Goal: Transaction & Acquisition: Purchase product/service

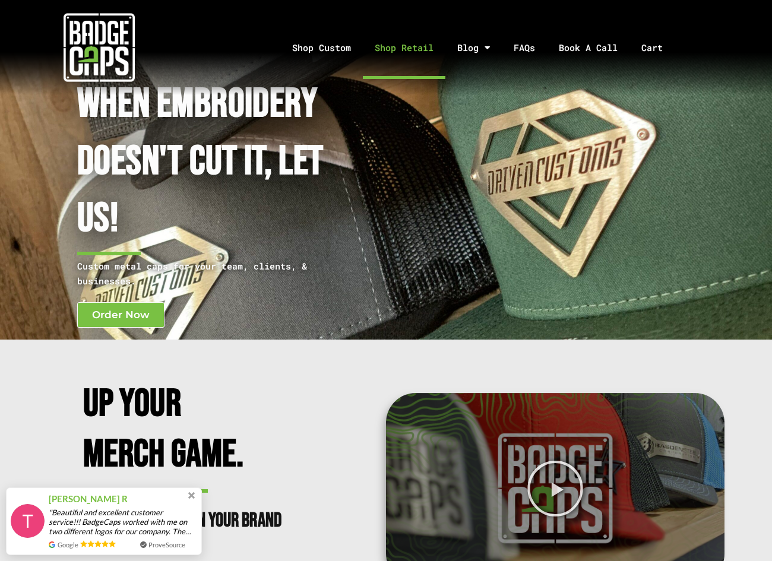
click at [391, 46] on link "Shop Retail" at bounding box center [404, 48] width 83 height 62
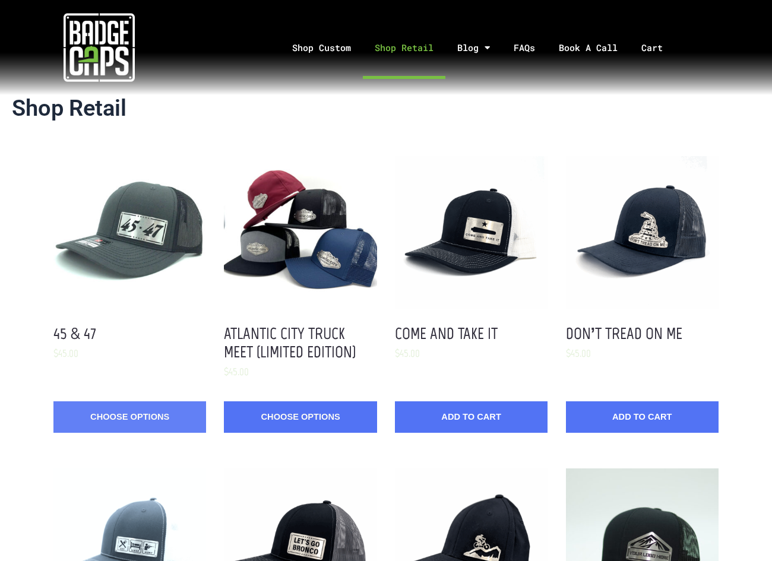
click at [179, 416] on link "Choose Options" at bounding box center [129, 416] width 153 height 31
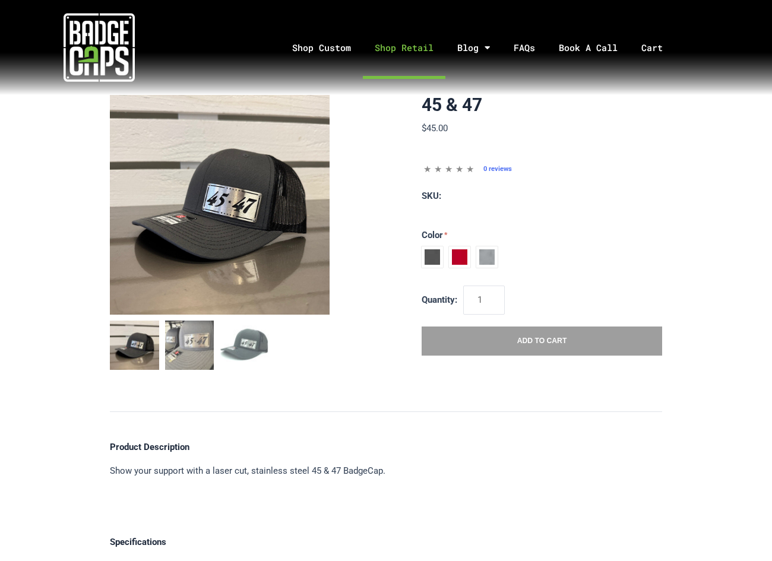
click at [385, 42] on link "Shop Retail" at bounding box center [404, 48] width 83 height 62
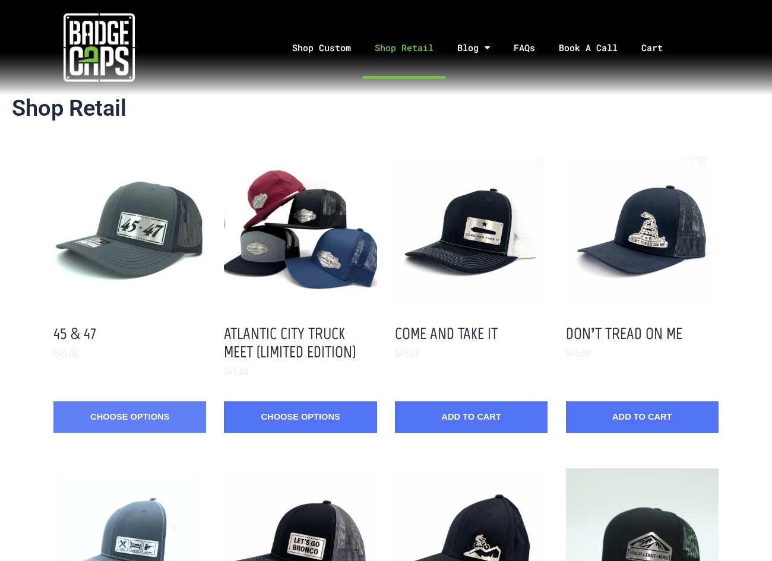
click at [185, 417] on link "Choose Options" at bounding box center [129, 416] width 153 height 31
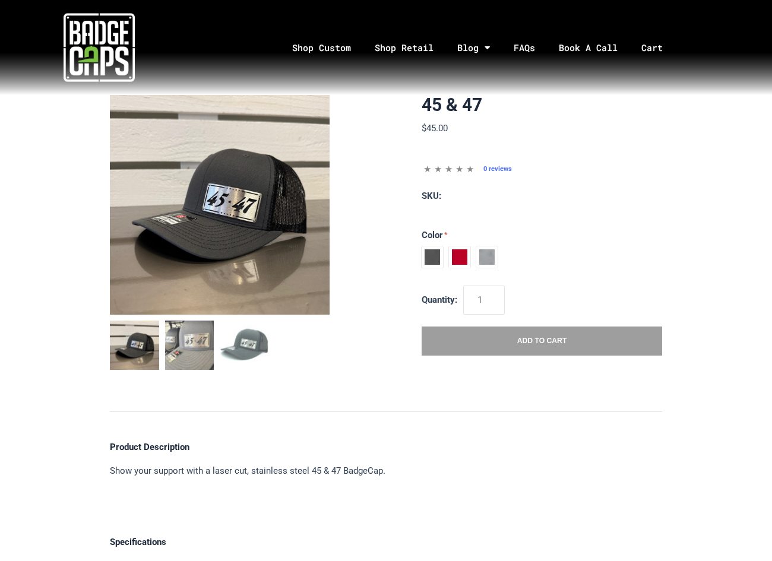
click at [428, 262] on span at bounding box center [431, 256] width 21 height 21
click at [422, 247] on input "Charcoal / Black" at bounding box center [421, 246] width 1 height 1
radio input "true"
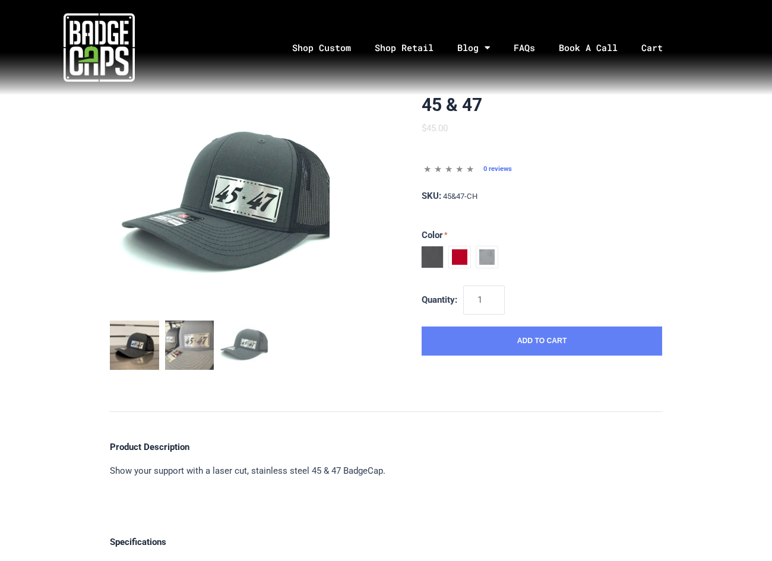
click at [467, 344] on button "Add to Cart" at bounding box center [541, 341] width 240 height 30
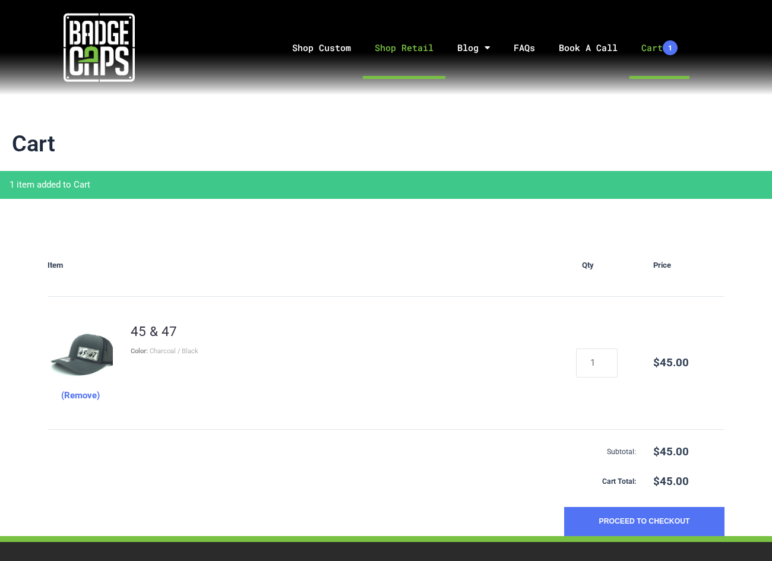
click at [392, 53] on link "Shop Retail" at bounding box center [404, 48] width 83 height 62
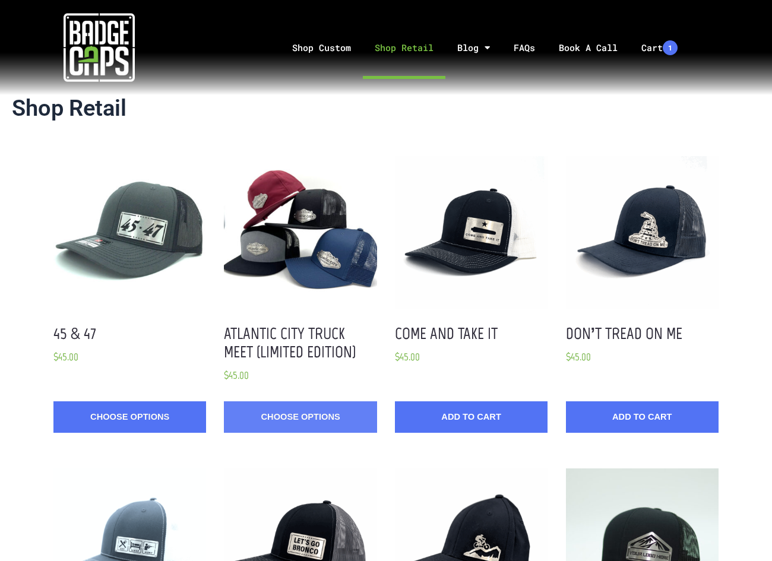
click at [296, 410] on link "Choose Options" at bounding box center [300, 416] width 153 height 31
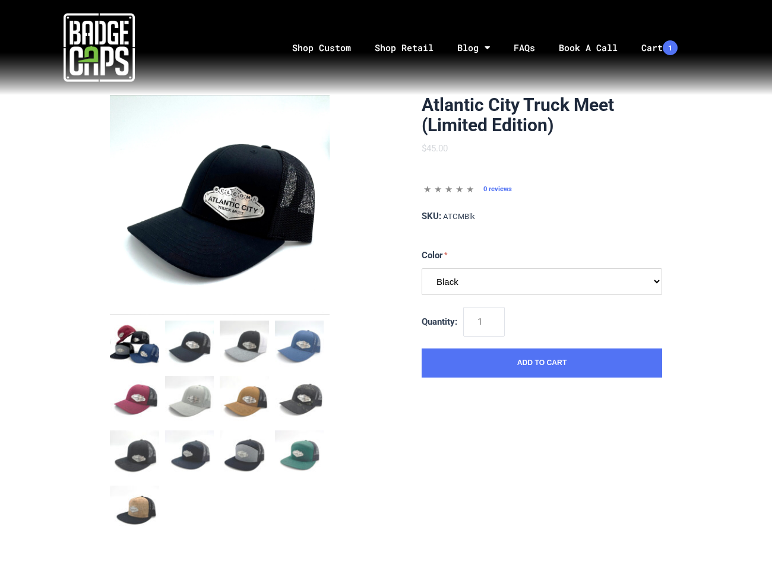
click at [487, 278] on select "Black Black / White / Heather Grey Light Blue Quarry Caramel / Black Cardinal /…" at bounding box center [541, 281] width 240 height 27
select select "167"
click at [421, 269] on select "Black Black / White / Heather Grey Light Blue Quarry Caramel / Black Cardinal /…" at bounding box center [541, 281] width 240 height 27
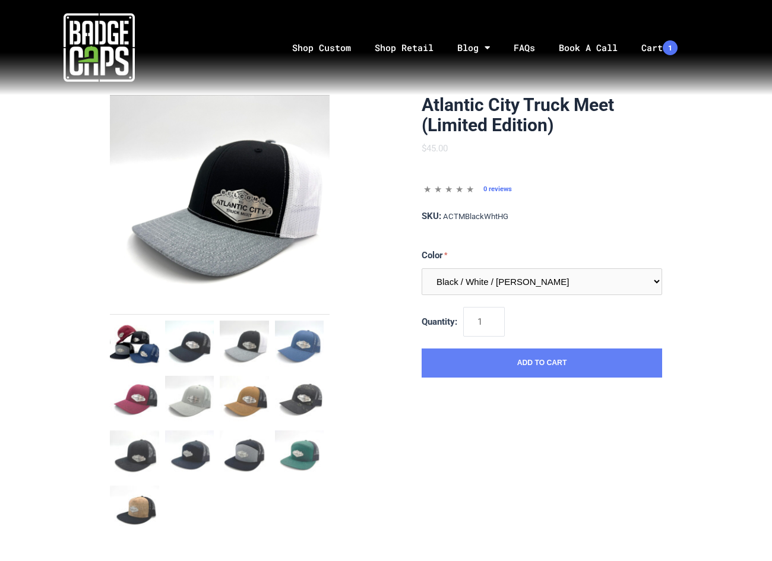
click at [494, 366] on button "Add to Cart" at bounding box center [541, 363] width 240 height 30
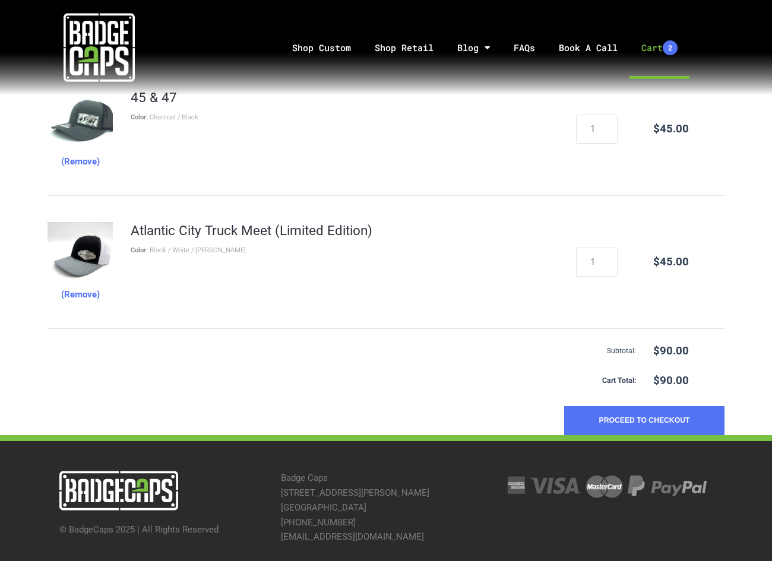
scroll to position [237, 0]
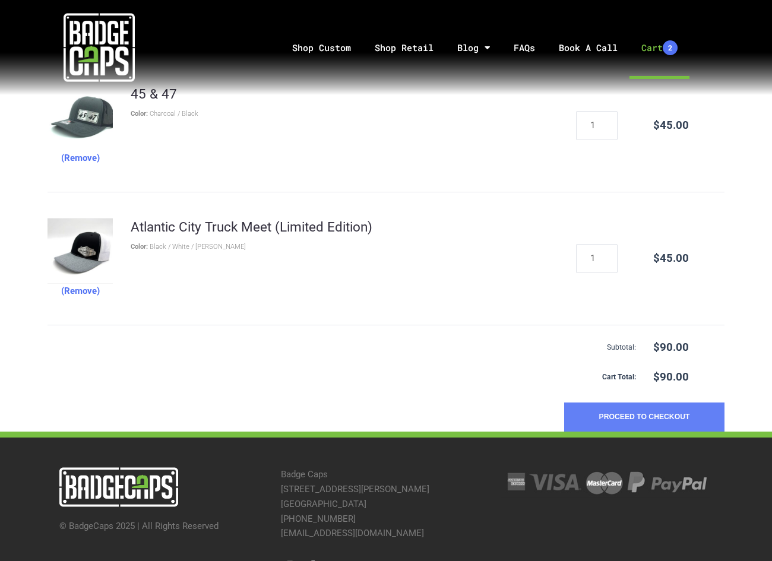
click at [653, 424] on button "Proceed to Checkout" at bounding box center [644, 417] width 160 height 30
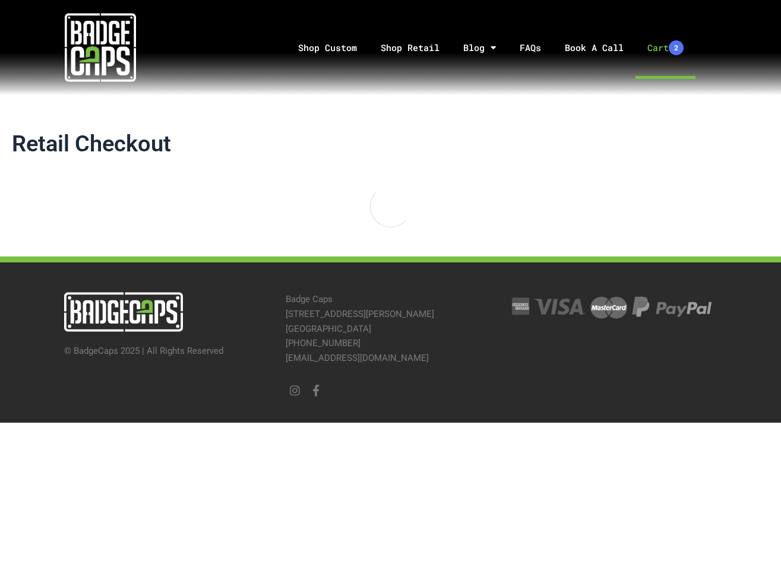
click at [658, 52] on link "Cart 2" at bounding box center [665, 48] width 60 height 62
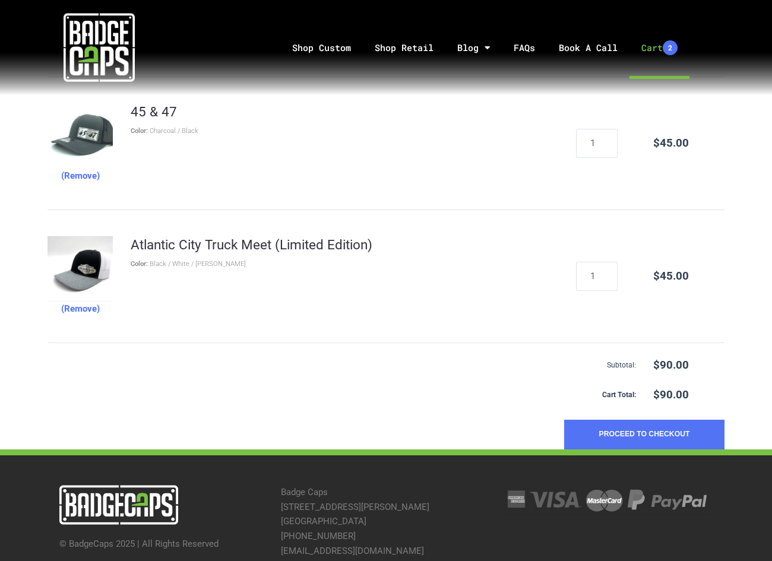
scroll to position [158, 0]
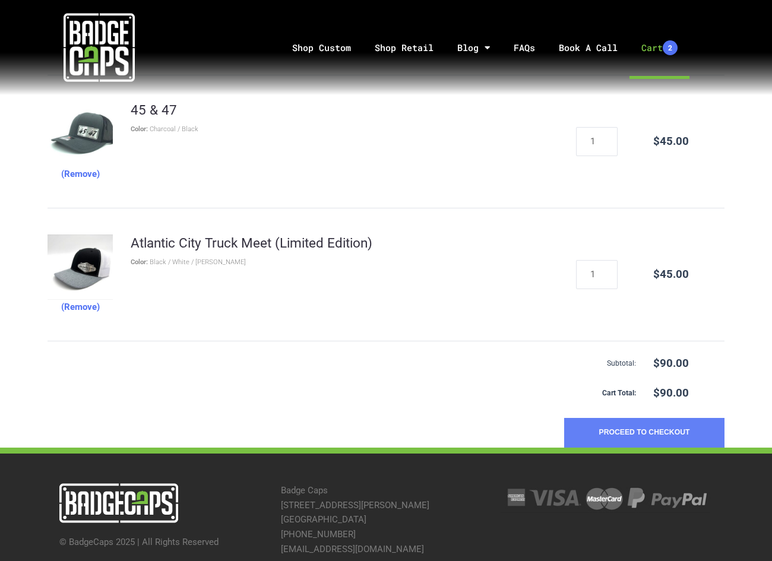
click at [611, 445] on button "Proceed to Checkout" at bounding box center [644, 433] width 160 height 30
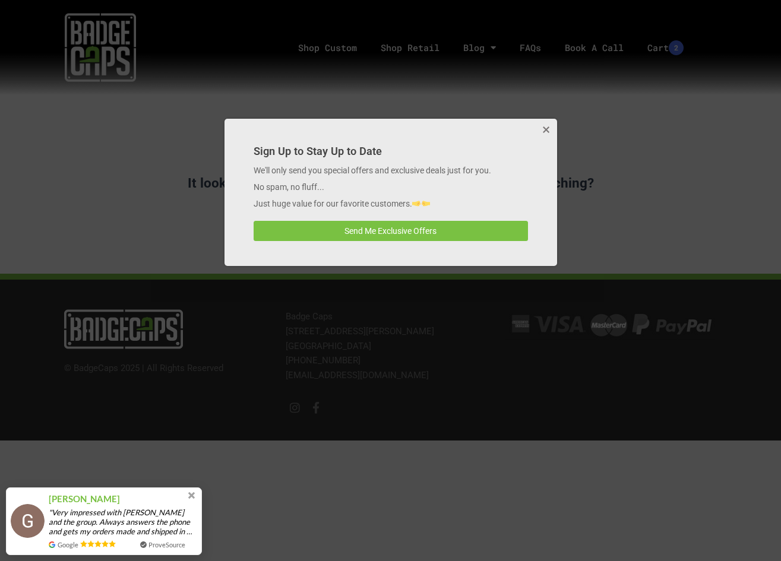
click at [542, 132] on button "Close" at bounding box center [545, 131] width 24 height 24
